Goal: Task Accomplishment & Management: Complete application form

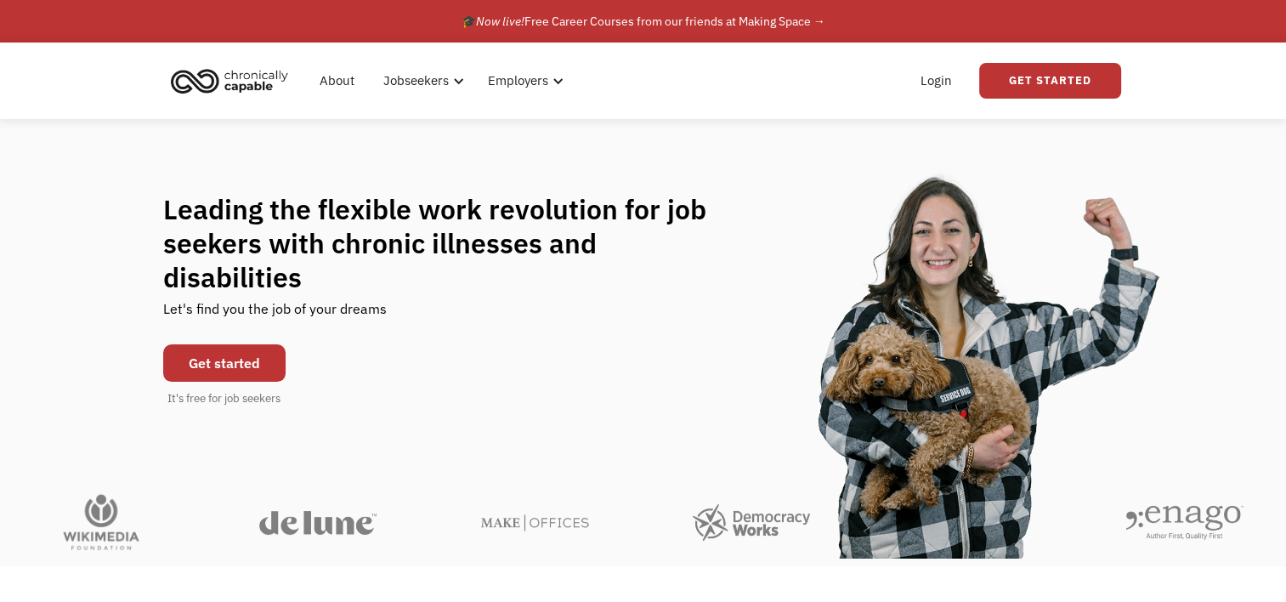
click at [221, 344] on link "Get started" at bounding box center [224, 362] width 122 height 37
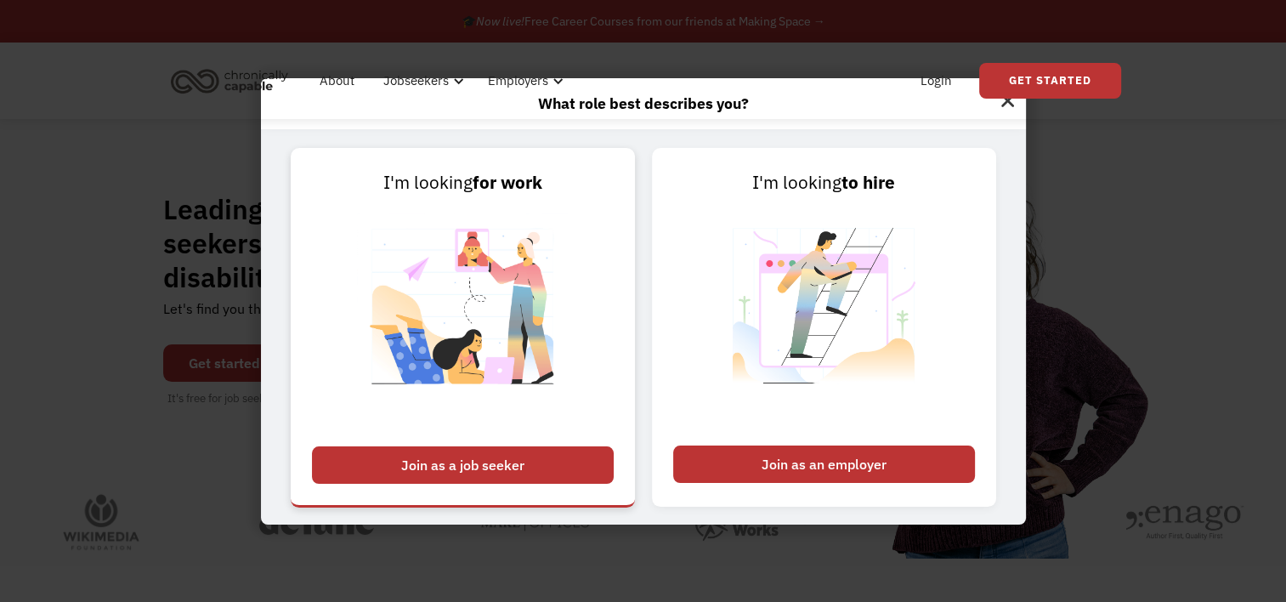
click at [486, 461] on div "Join as a job seeker" at bounding box center [463, 464] width 302 height 37
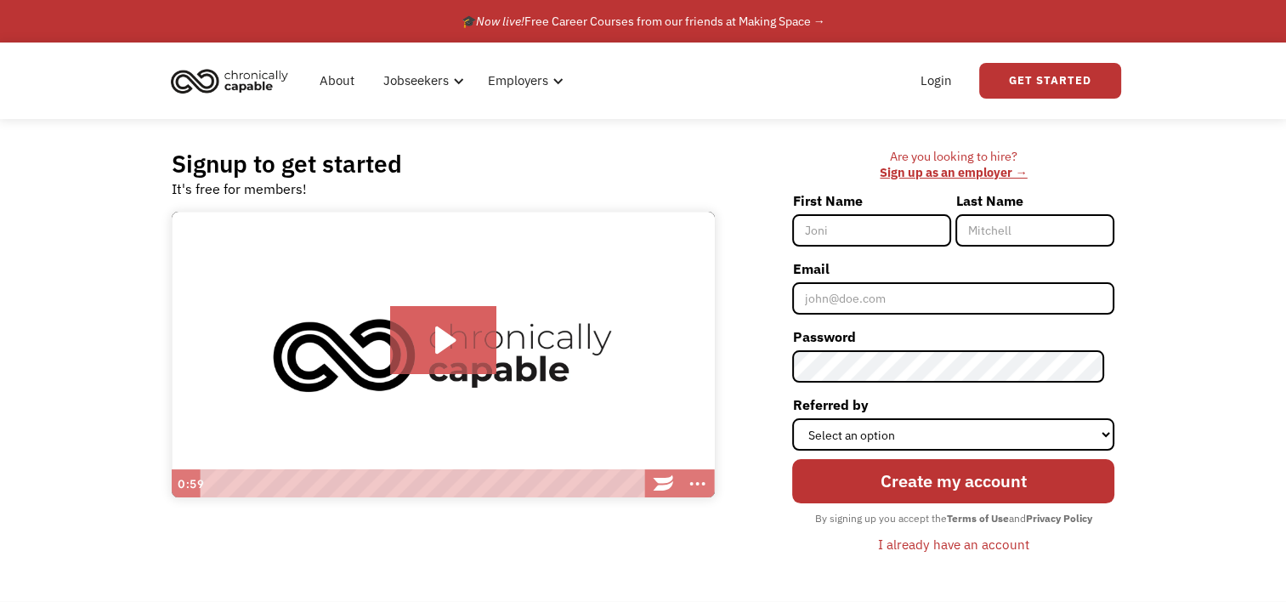
click at [896, 227] on input "First Name" at bounding box center [871, 230] width 159 height 32
type input "Brian"
type input "GUMTO"
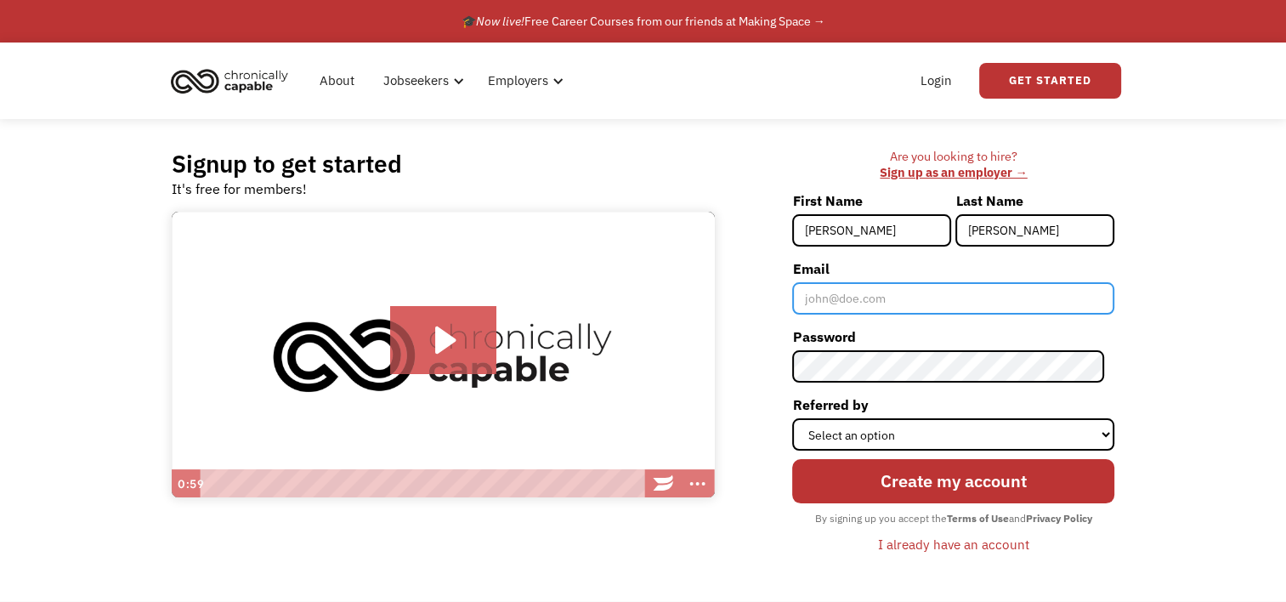
click at [880, 297] on input "Email" at bounding box center [953, 298] width 322 height 32
type input "bgnas@verizon.net"
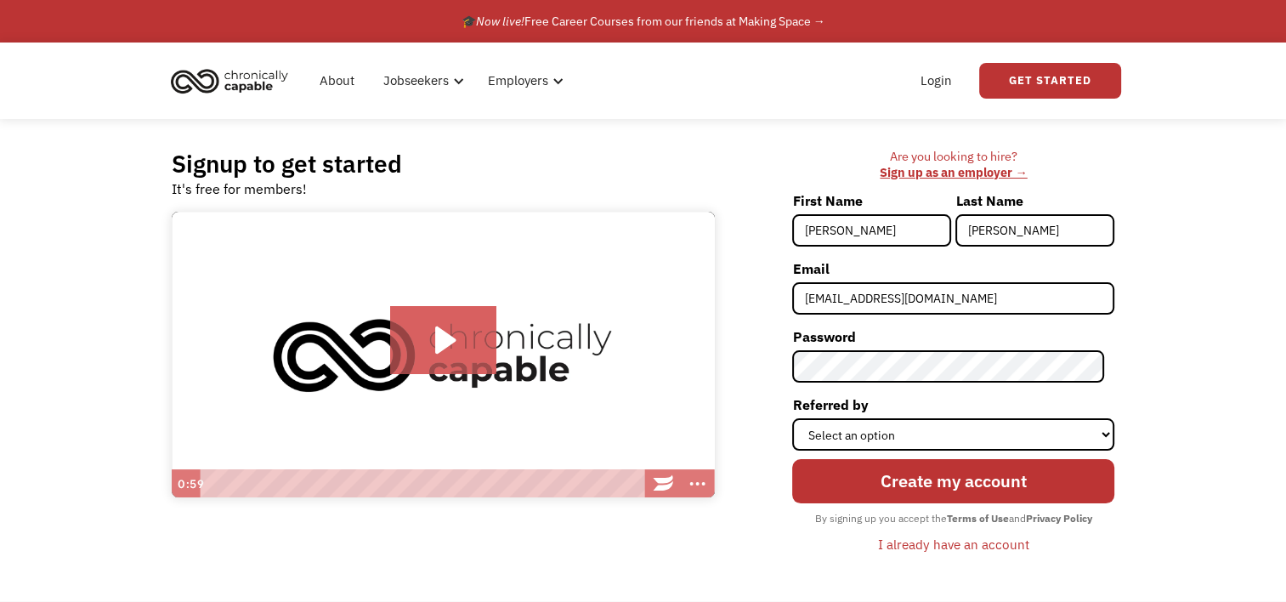
click at [1134, 394] on div "Signup to get started It's free for members! Click for sound @keyframes VOLUME_…" at bounding box center [643, 360] width 994 height 482
click at [982, 431] on select "Select an option Instagram Facebook Twitter Search Engine News Article Word of …" at bounding box center [953, 434] width 322 height 32
click at [1160, 382] on div "Signup to get started It's free for members! Click for sound @keyframes VOLUME_…" at bounding box center [643, 360] width 1286 height 482
click at [999, 428] on select "Select an option Instagram Facebook Twitter Search Engine News Article Word of …" at bounding box center [953, 434] width 322 height 32
select select "Search Engine"
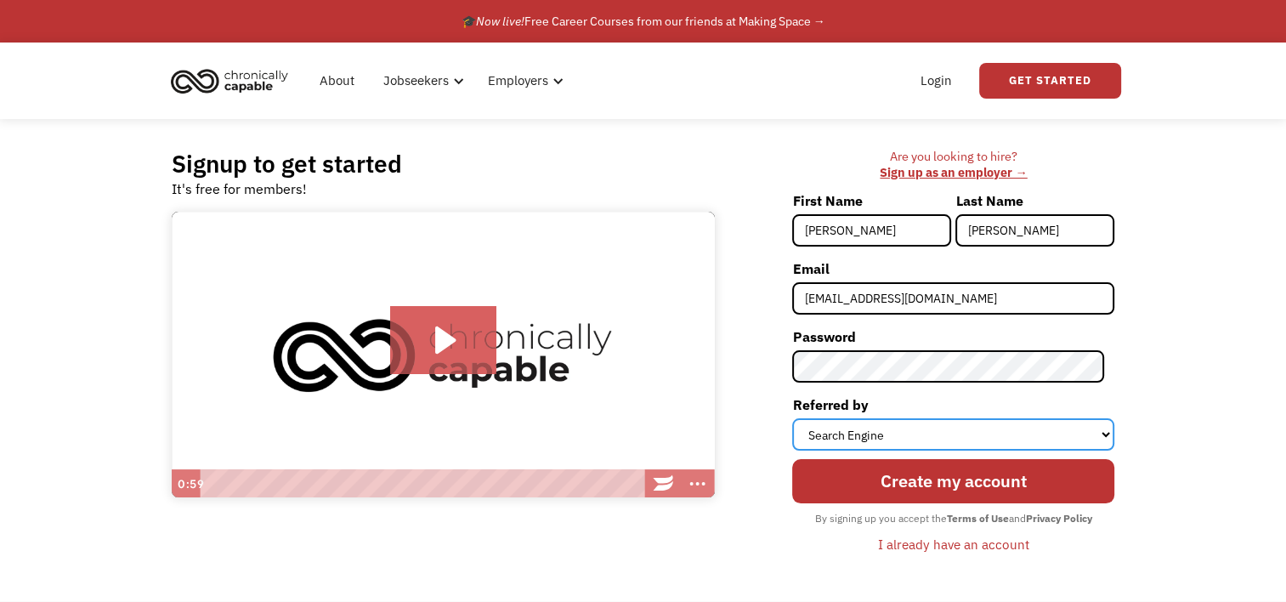
click at [802, 418] on select "Select an option Instagram Facebook Twitter Search Engine News Article Word of …" at bounding box center [953, 434] width 322 height 32
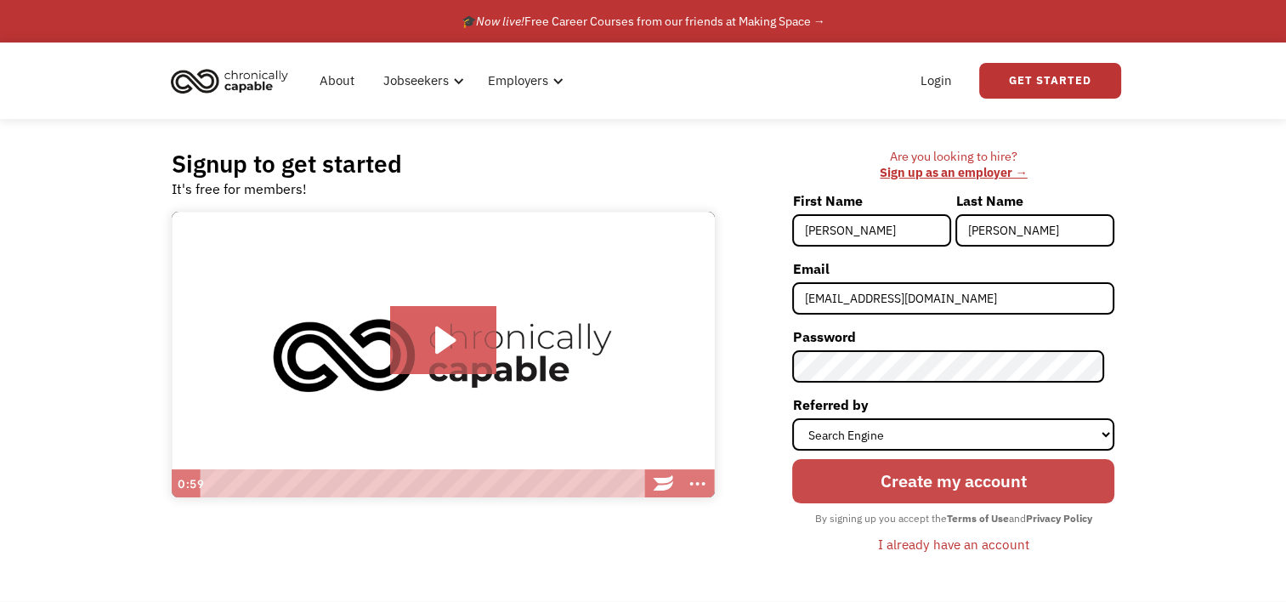
click at [931, 477] on input "Create my account" at bounding box center [953, 481] width 322 height 44
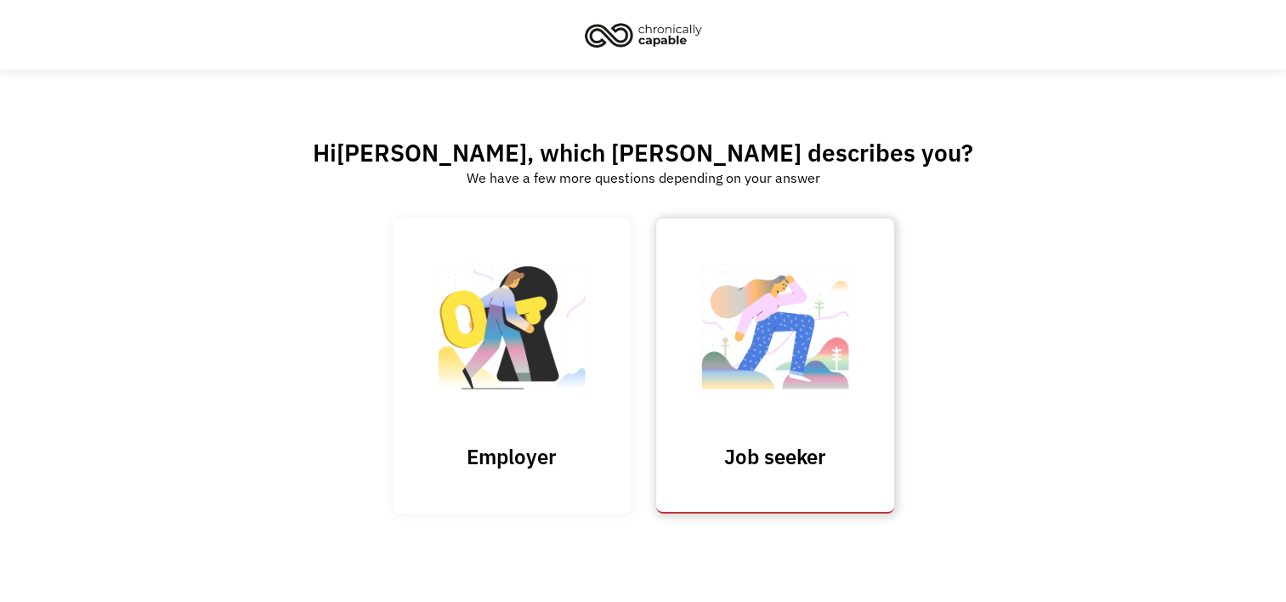
click at [780, 442] on link "Job seeker" at bounding box center [775, 365] width 238 height 295
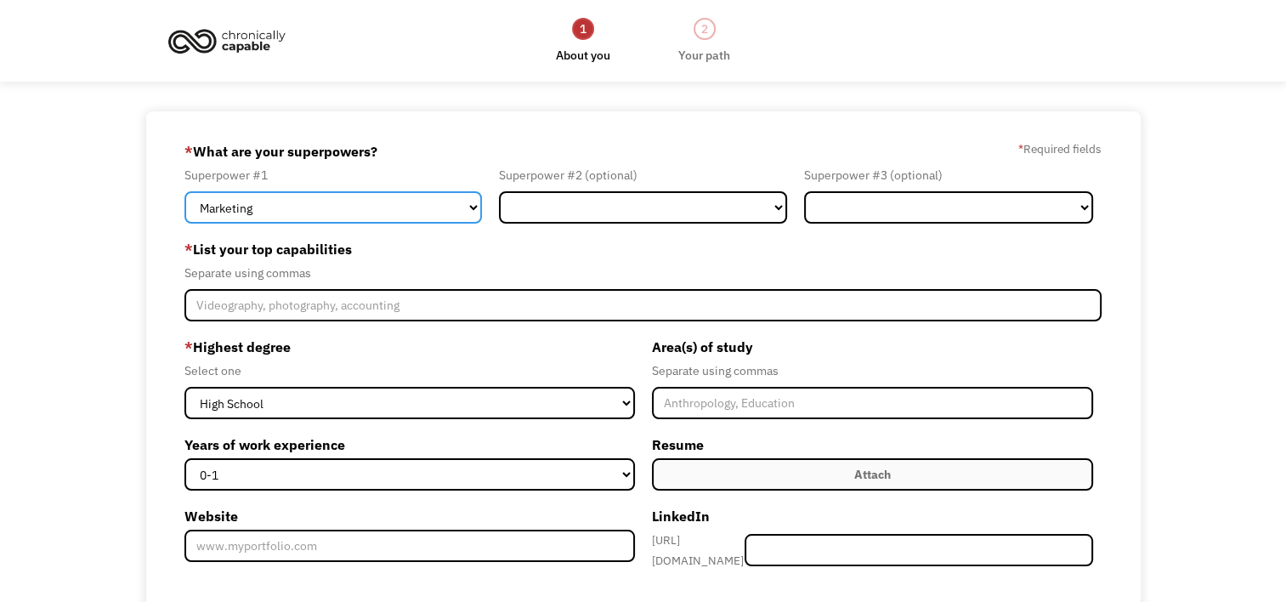
click at [466, 207] on select "Marketing Human Resources Finance Technology Operations Sales Industrial & Manu…" at bounding box center [332, 207] width 297 height 32
select select "Other"
click at [184, 191] on select "Marketing Human Resources Finance Technology Operations Sales Industrial & Manu…" at bounding box center [332, 207] width 297 height 32
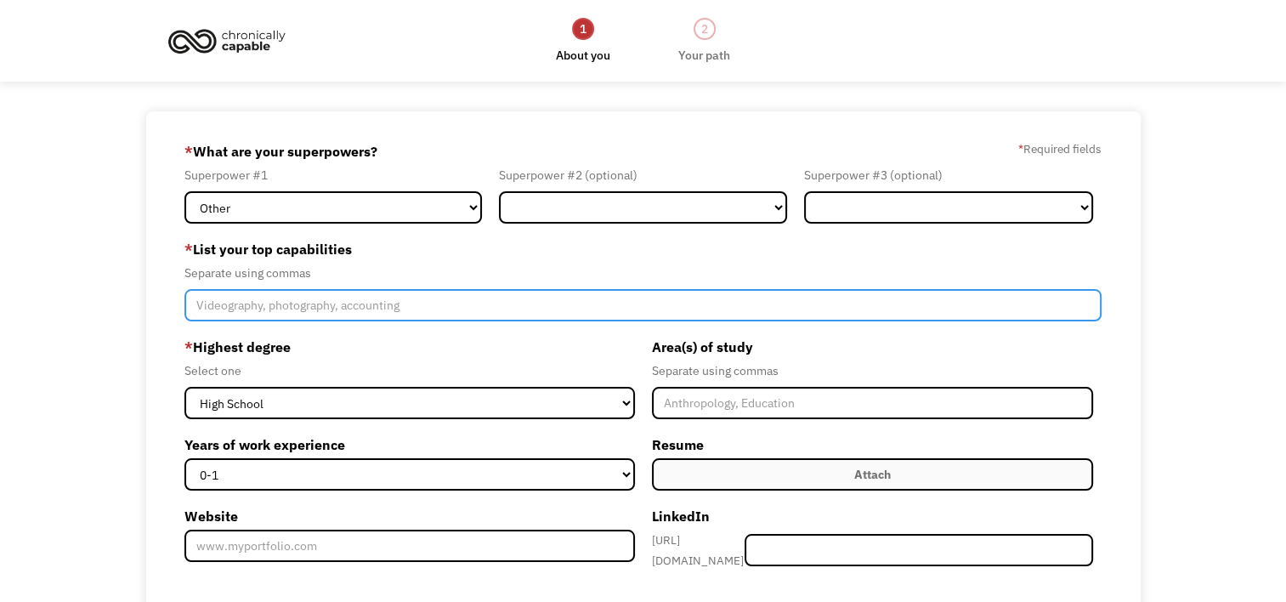
click at [400, 310] on input "Member-Create-Step1" at bounding box center [642, 305] width 917 height 32
type input "mortgage"
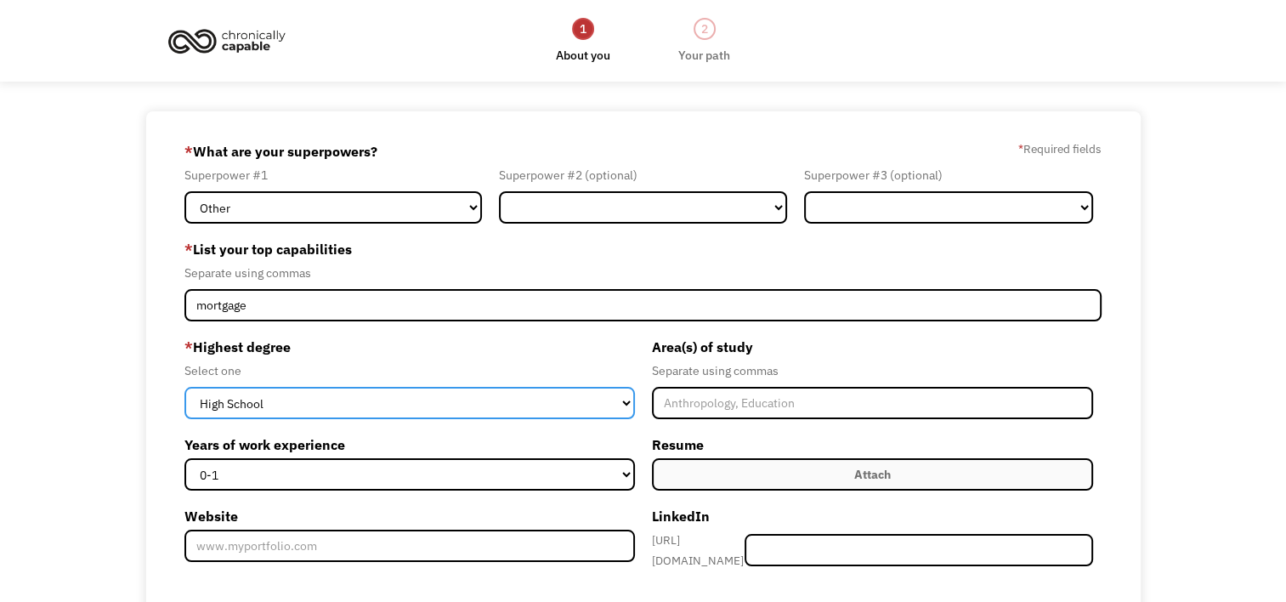
click at [352, 405] on select "High School Associates Bachelors Master's PhD" at bounding box center [409, 403] width 450 height 32
click at [361, 395] on select "High School Associates Bachelors Master's PhD" at bounding box center [409, 403] width 450 height 32
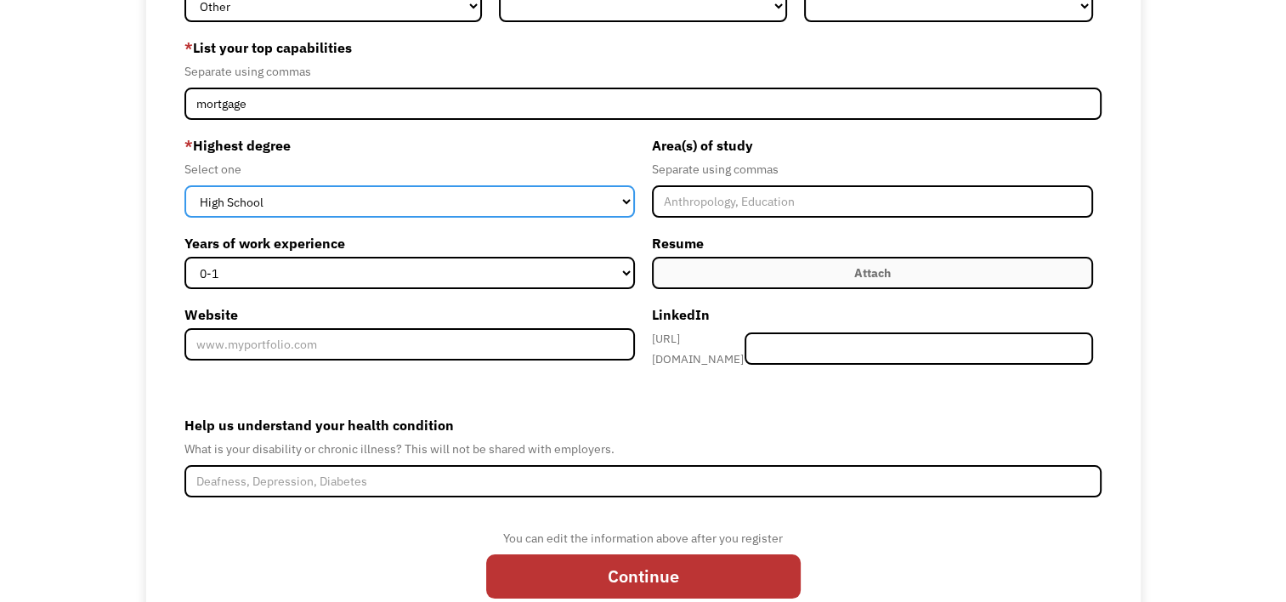
scroll to position [212, 0]
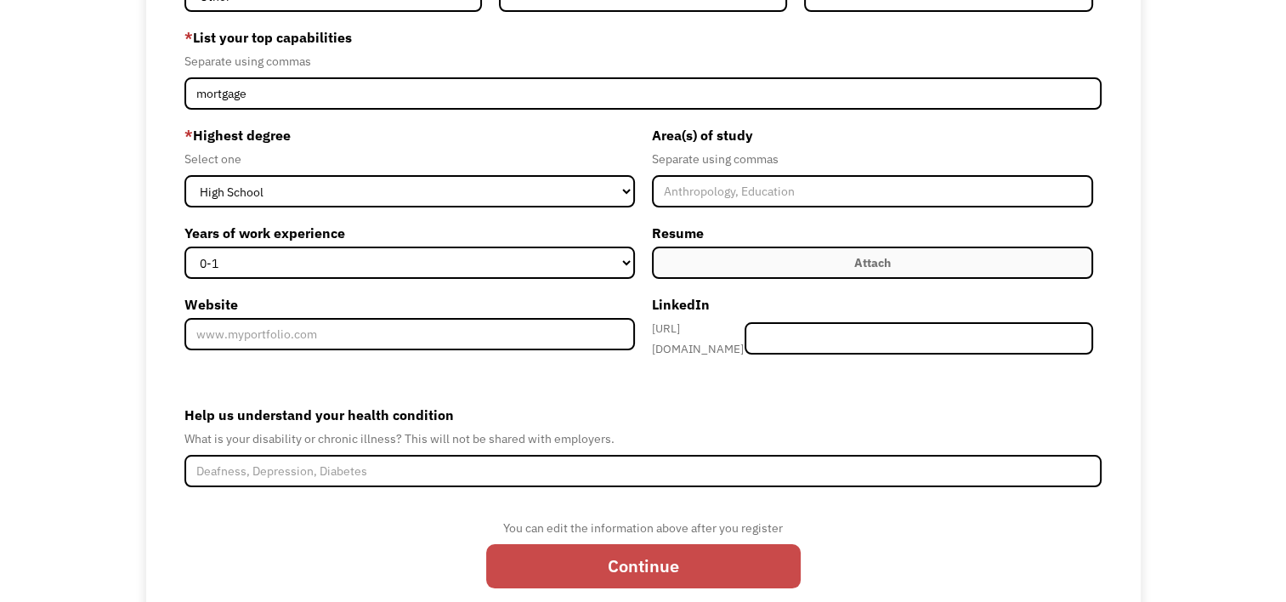
click at [646, 563] on input "Continue" at bounding box center [643, 566] width 314 height 44
type input "Please wait..."
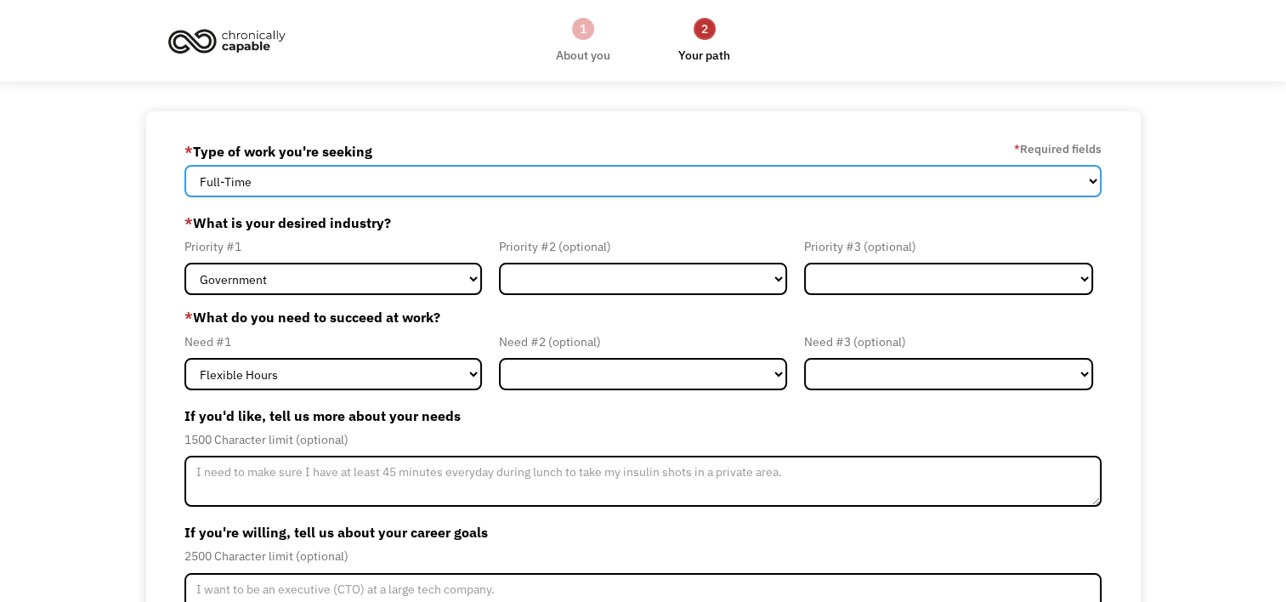
click at [514, 188] on select "Full-Time Part-Time Both Full-Time and Part-Time" at bounding box center [642, 181] width 917 height 32
select select "part-time"
click at [184, 165] on select "Full-Time Part-Time Both Full-Time and Part-Time" at bounding box center [642, 181] width 917 height 32
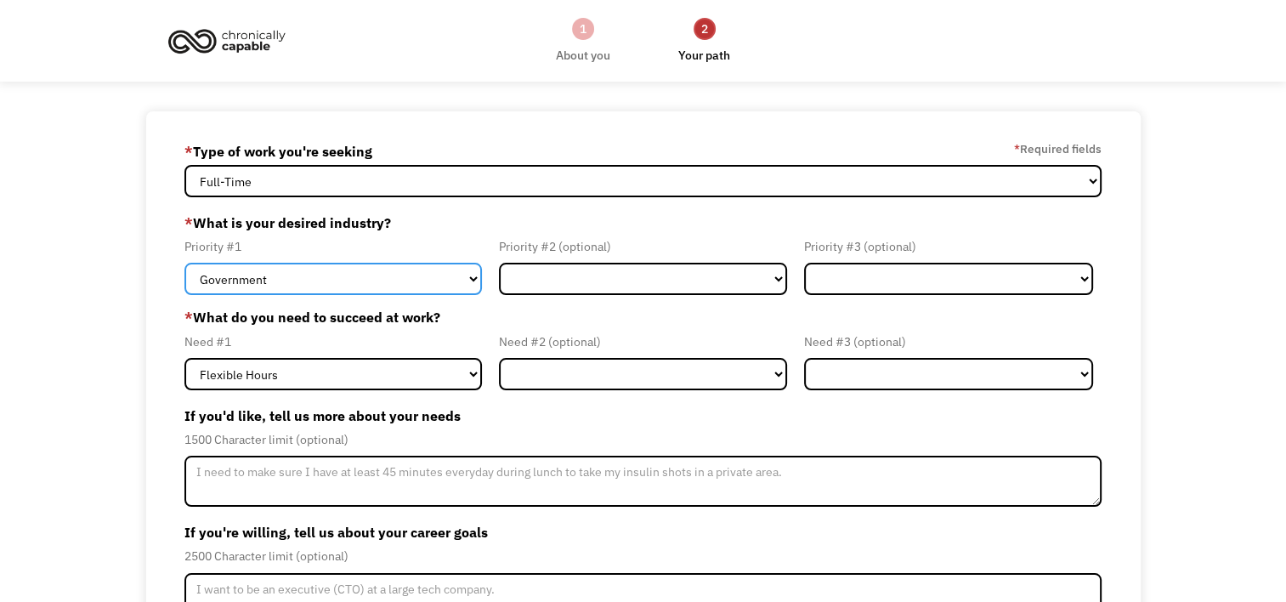
click at [459, 276] on select "Government Finance & Insurance Health & Social Care Tech & Engineering Creative…" at bounding box center [332, 279] width 297 height 32
select select "Other"
click at [184, 263] on select "Government Finance & Insurance Health & Social Care Tech & Engineering Creative…" at bounding box center [332, 279] width 297 height 32
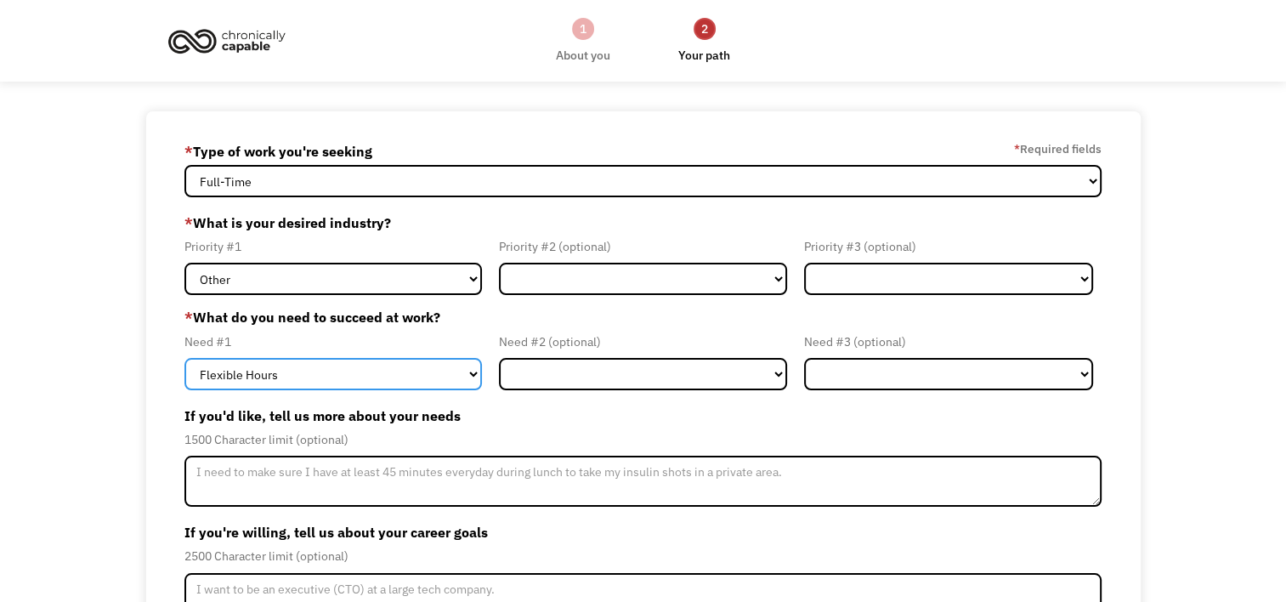
click at [423, 364] on select "Flexible Hours Remote Work Service Animal On-site Accommodations Visual Support…" at bounding box center [332, 374] width 297 height 32
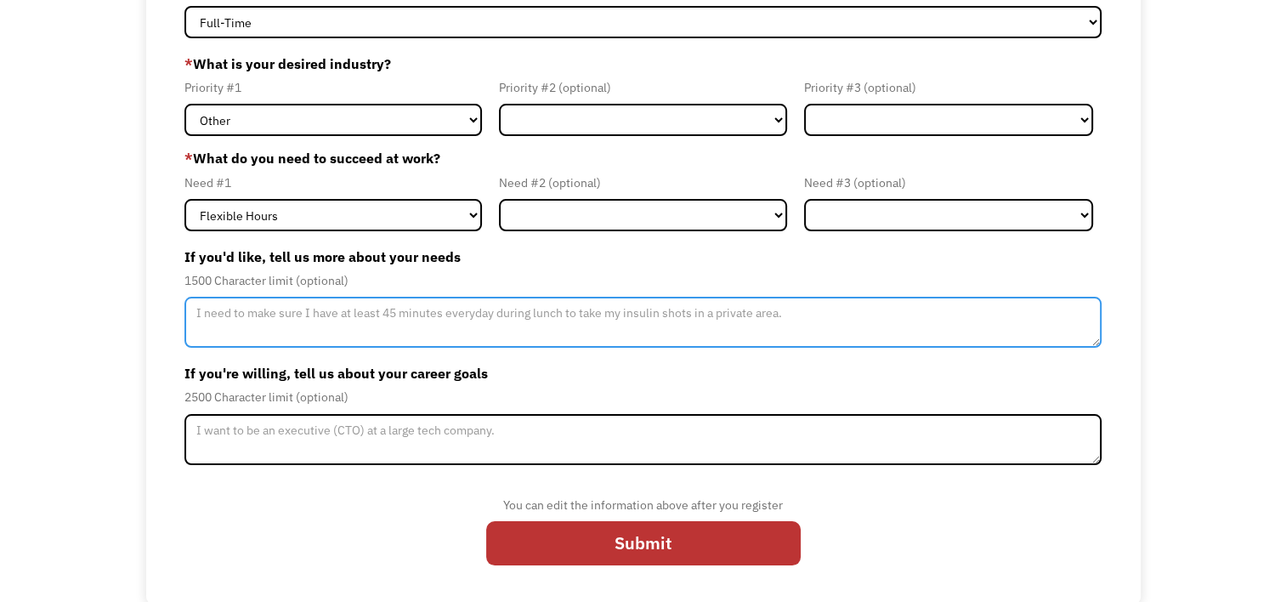
click at [469, 337] on textarea "Member-Update-Form-Step2" at bounding box center [642, 322] width 917 height 51
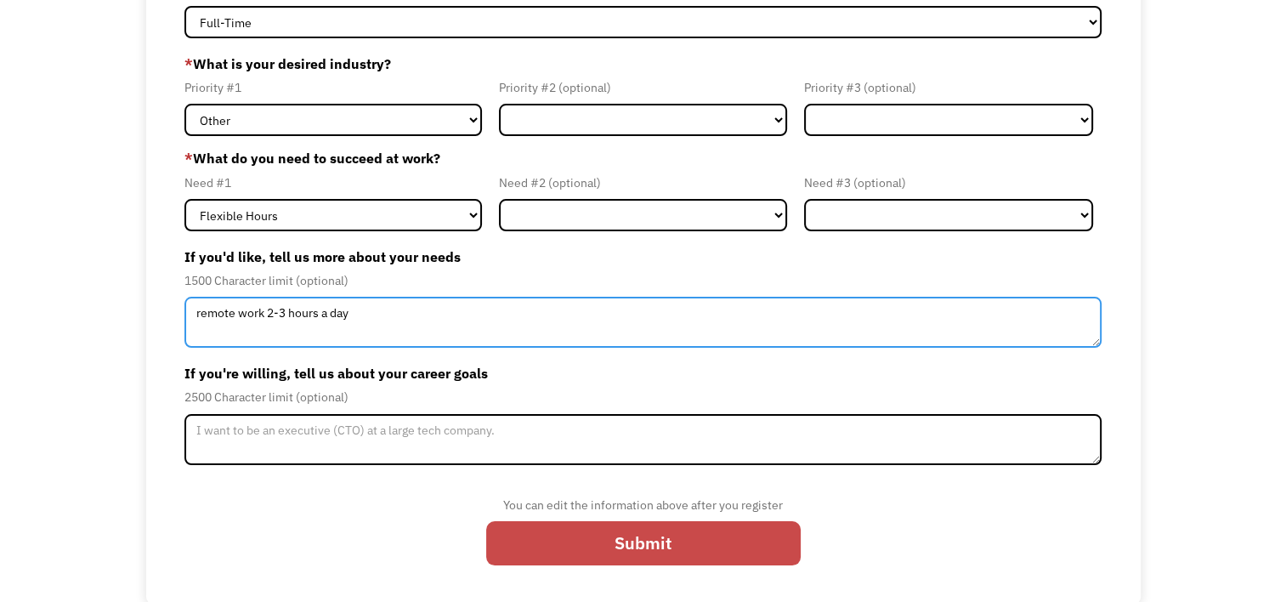
type textarea "remote work 2-3 hours a day"
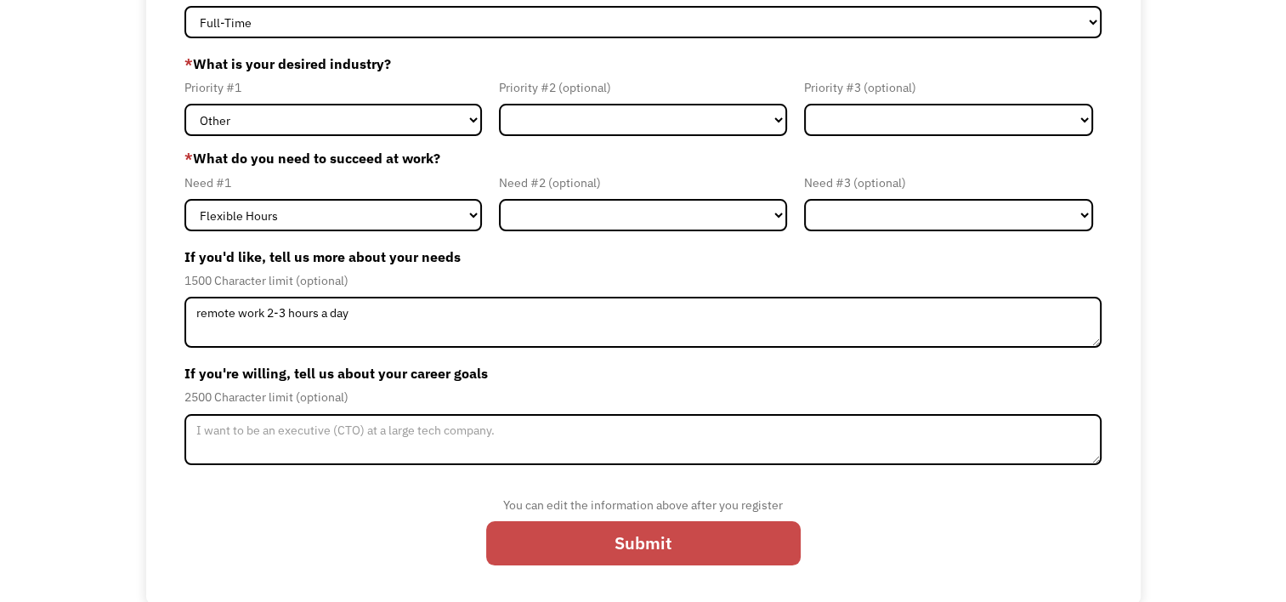
click at [637, 546] on input "Submit" at bounding box center [643, 543] width 314 height 44
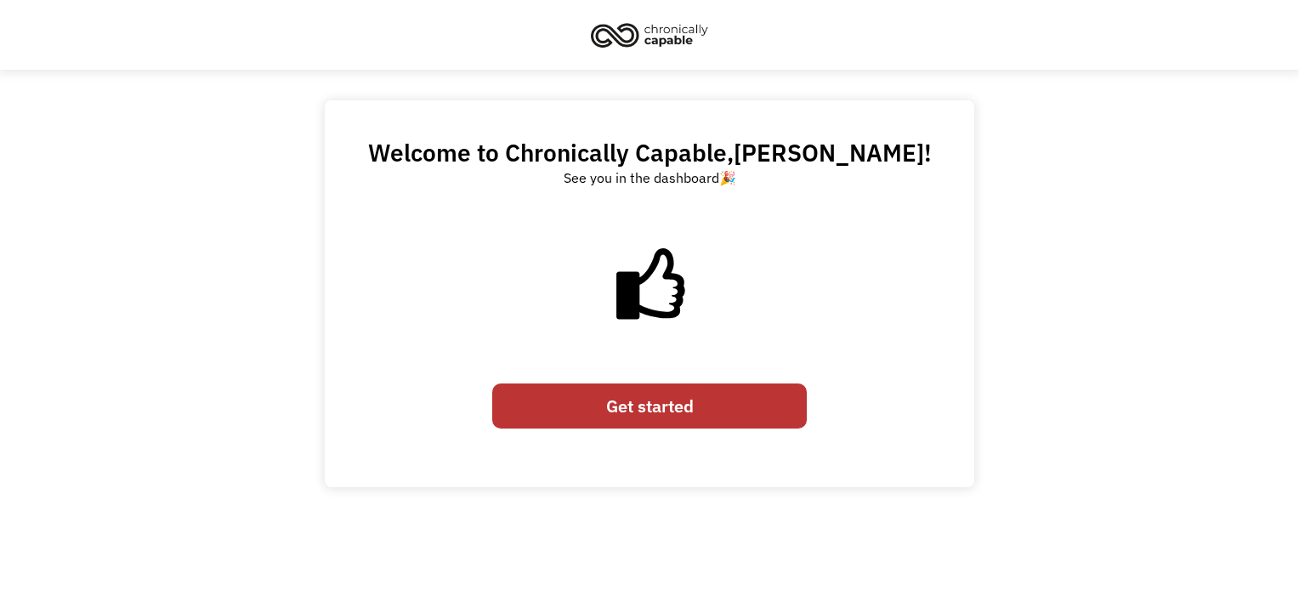
click at [712, 427] on link "Get started" at bounding box center [649, 405] width 314 height 44
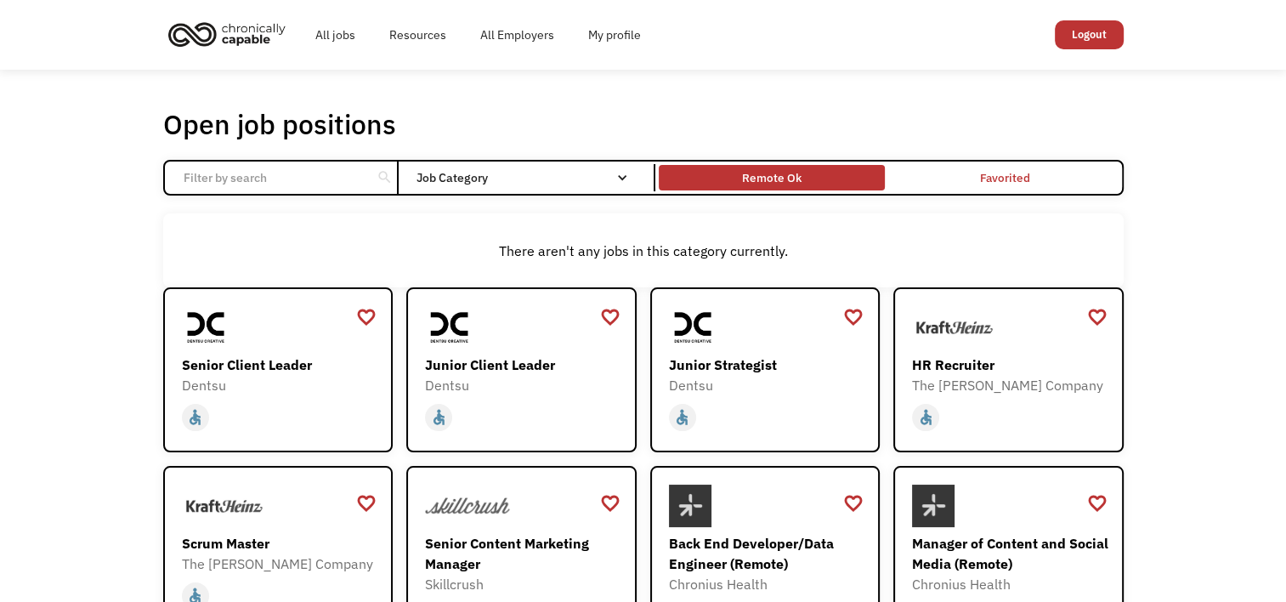
click at [774, 170] on div "Remote Ok" at bounding box center [771, 177] width 59 height 20
